Goal: Transaction & Acquisition: Purchase product/service

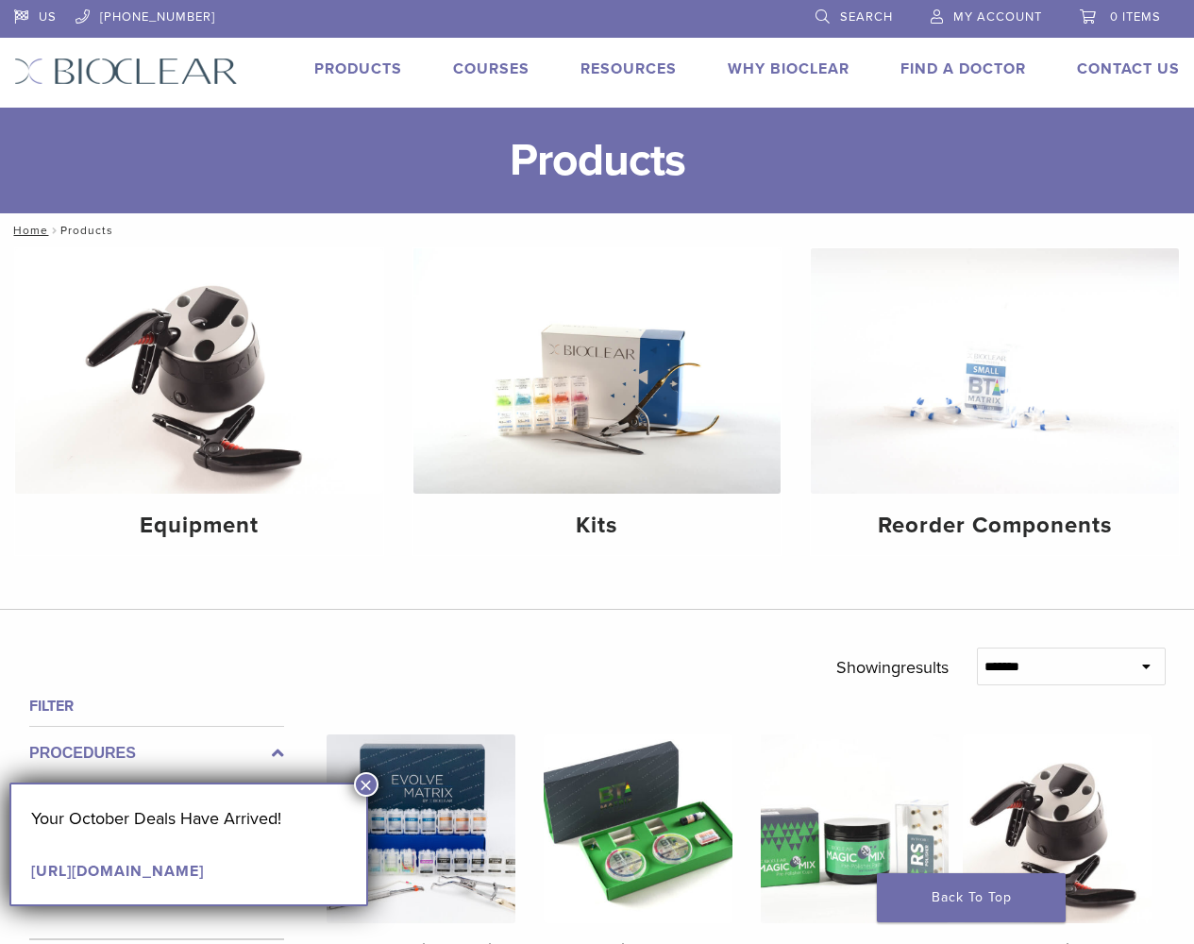
click at [365, 783] on button "×" at bounding box center [366, 784] width 25 height 25
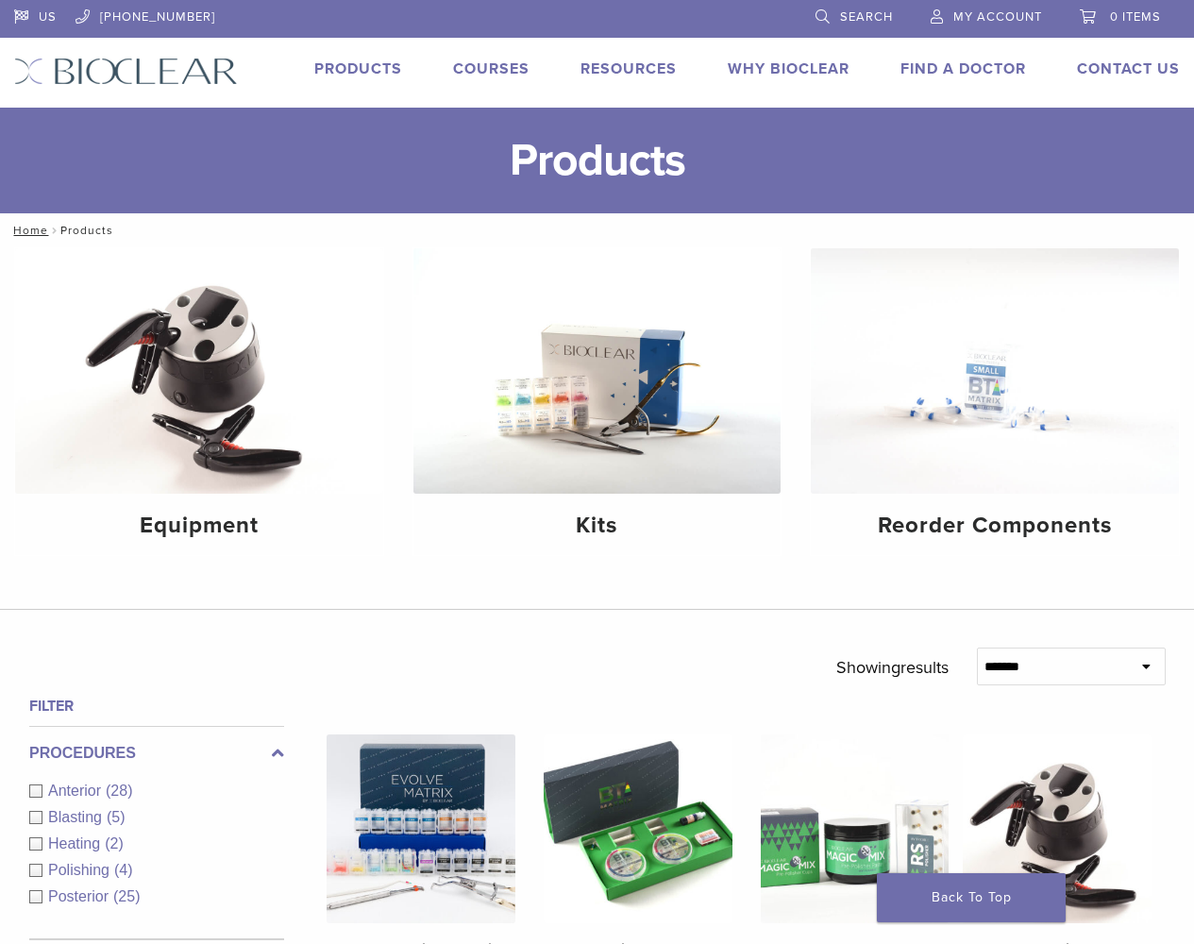
click at [421, 819] on img at bounding box center [421, 828] width 189 height 189
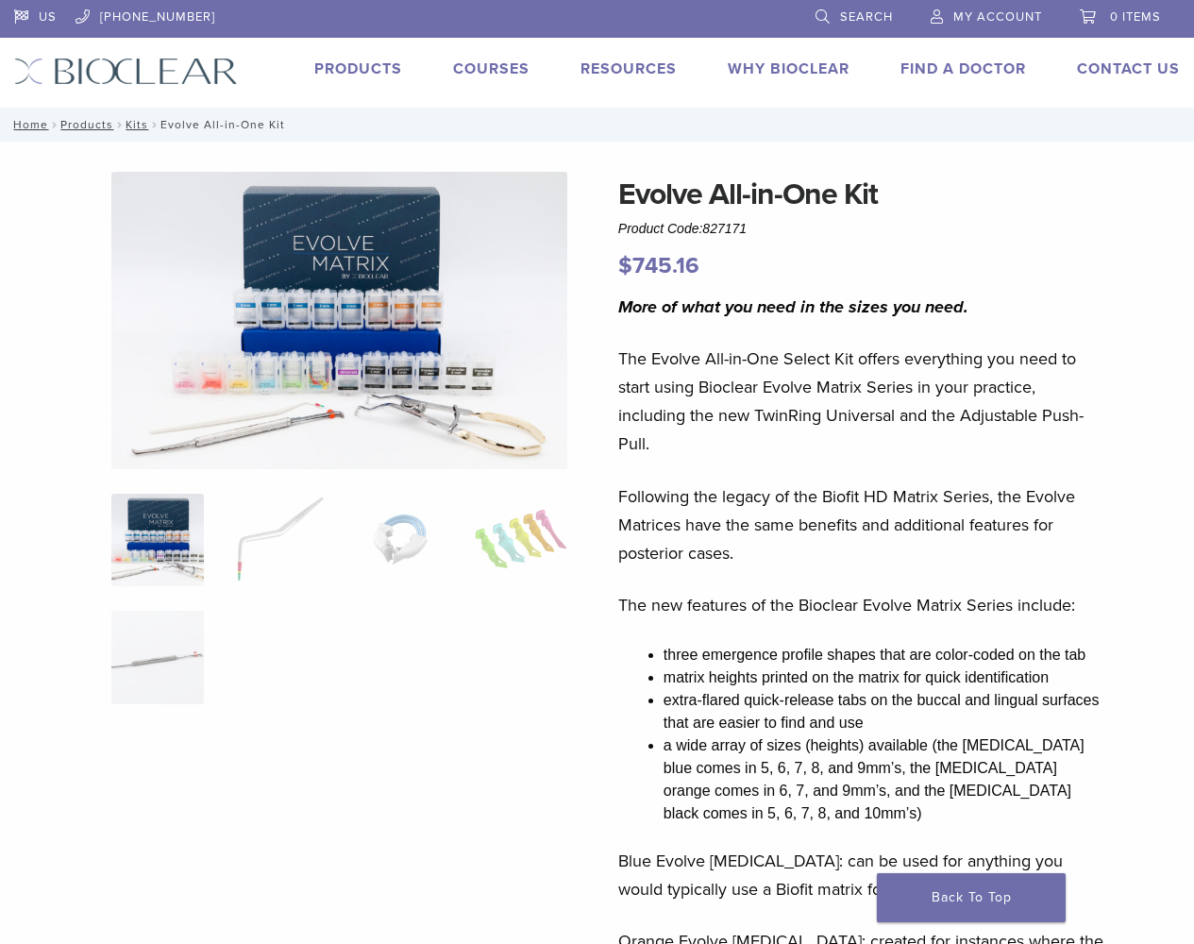
click at [158, 657] on img at bounding box center [157, 657] width 92 height 92
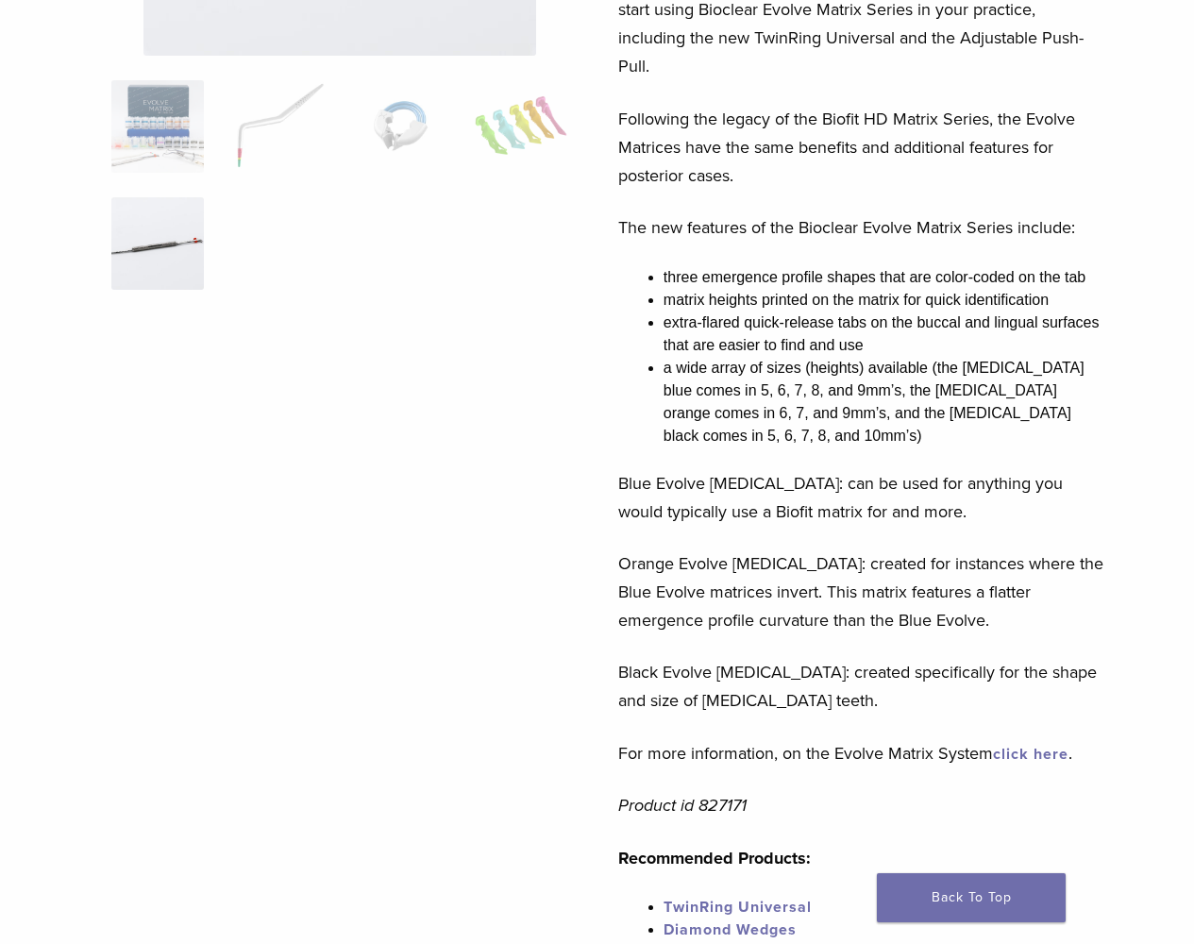
scroll to position [755, 0]
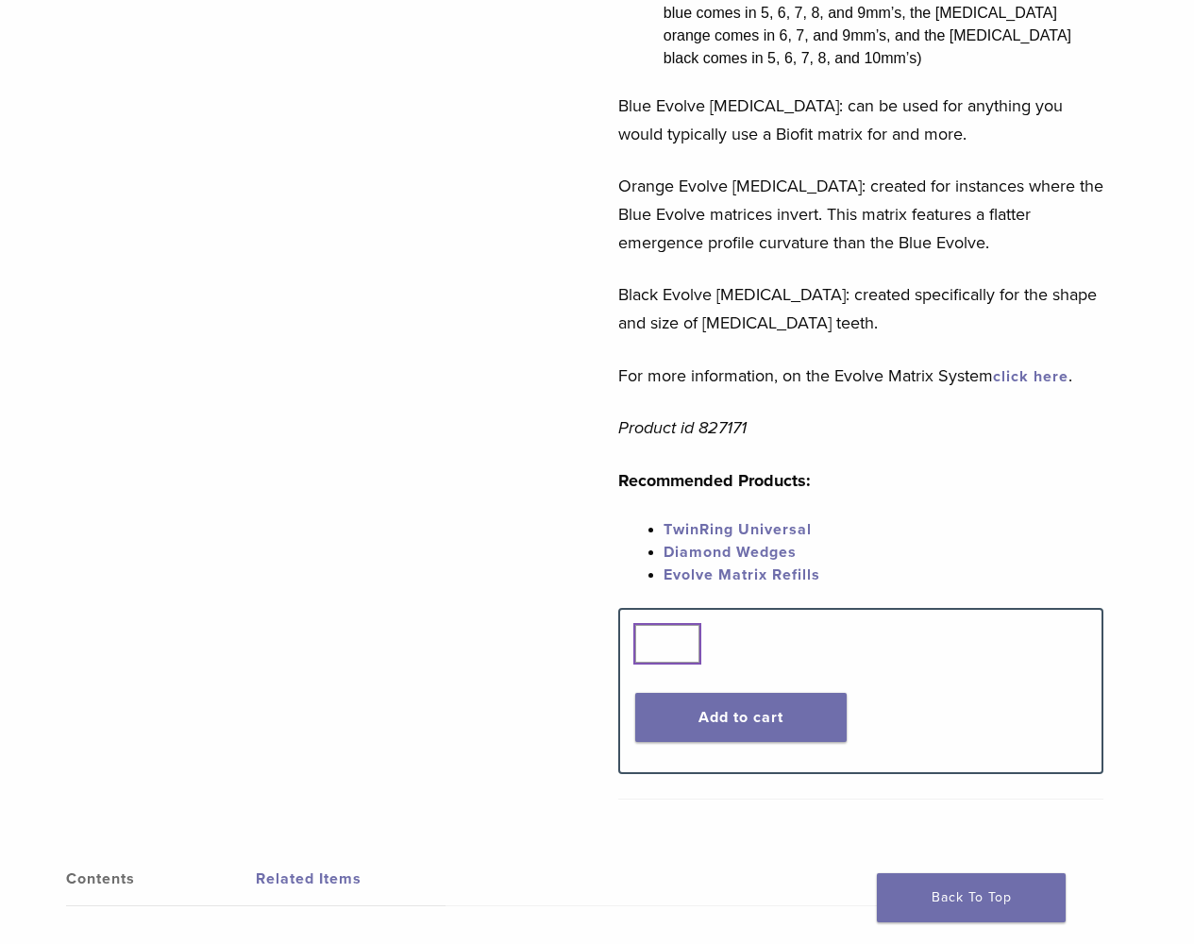
click at [666, 625] on input "*" at bounding box center [667, 644] width 64 height 38
type input "*"
click at [740, 695] on button "Add to cart" at bounding box center [740, 717] width 211 height 49
